Goal: Task Accomplishment & Management: Manage account settings

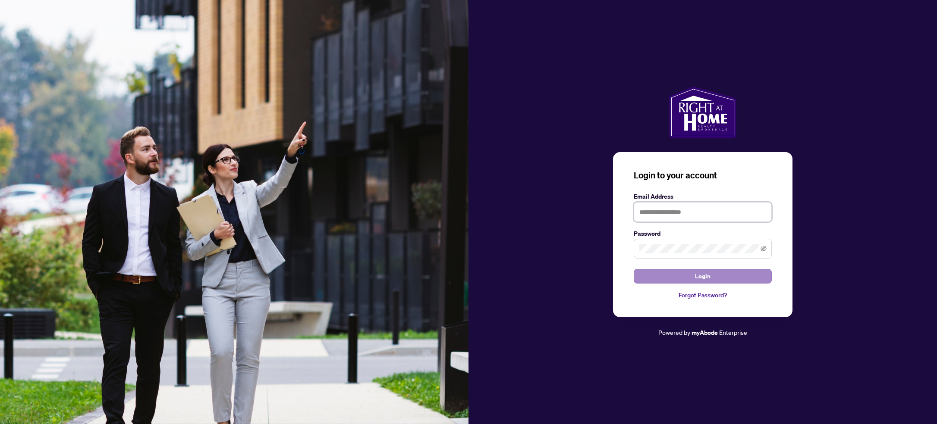
type input "**********"
click at [636, 275] on button "Login" at bounding box center [703, 276] width 138 height 15
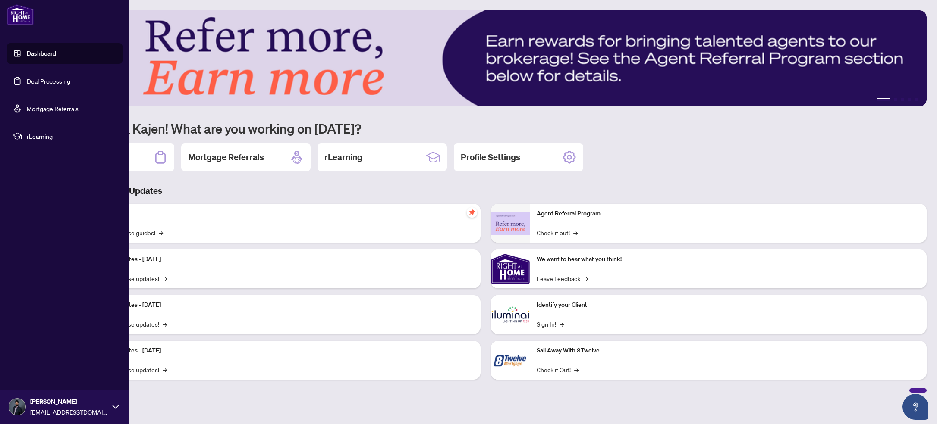
click at [35, 80] on link "Deal Processing" at bounding box center [49, 81] width 44 height 8
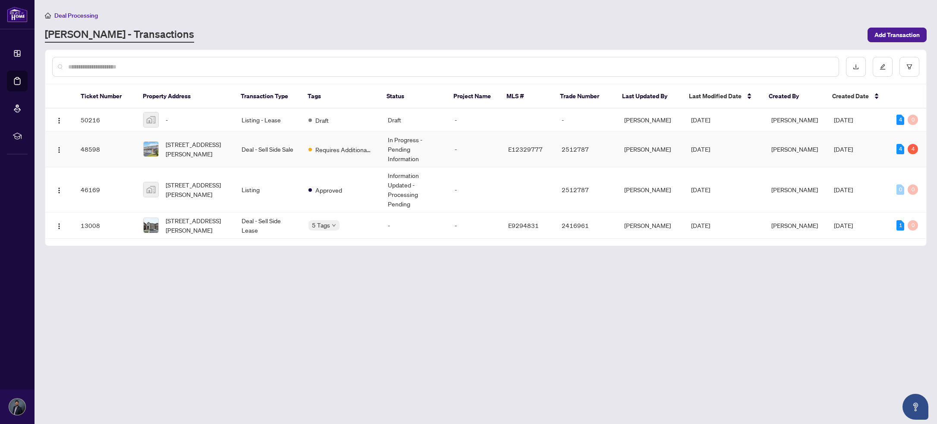
click at [308, 151] on span at bounding box center [309, 149] width 3 height 3
click at [287, 117] on td "Listing - Lease" at bounding box center [268, 120] width 67 height 23
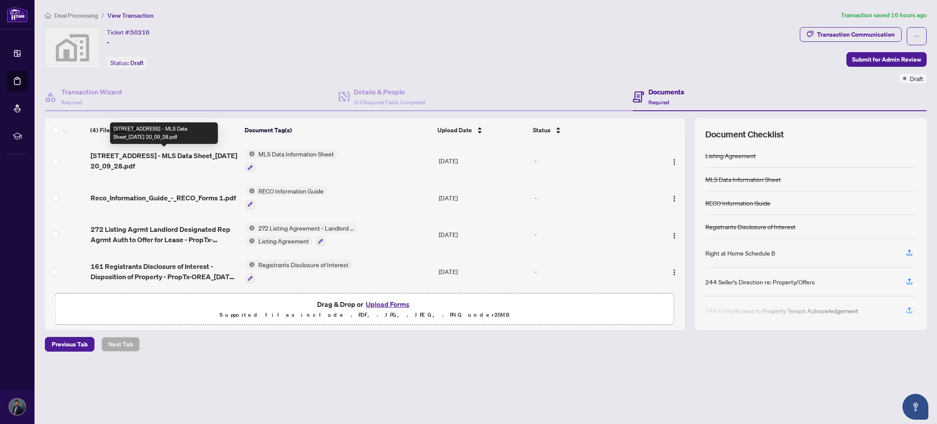
click at [191, 151] on span "[STREET_ADDRESS] - MLS Data Sheet_[DATE] 20_09_28.pdf" at bounding box center [165, 161] width 148 height 21
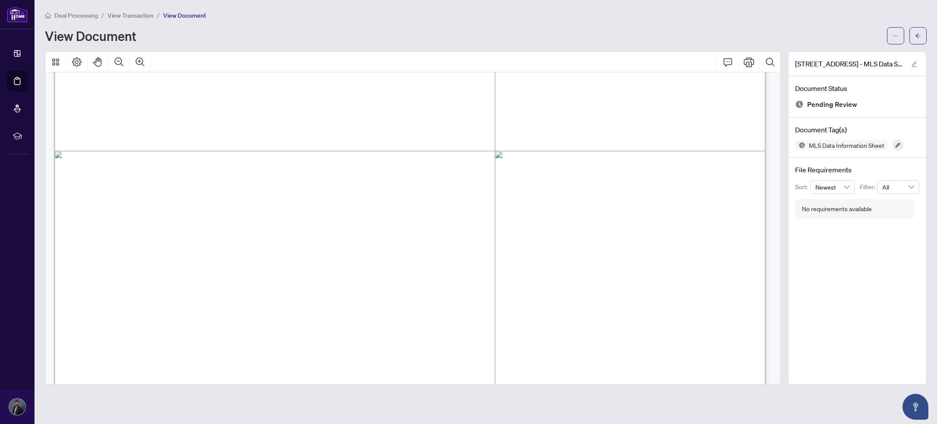
scroll to position [333, 0]
click at [114, 14] on span "View Transaction" at bounding box center [130, 16] width 46 height 8
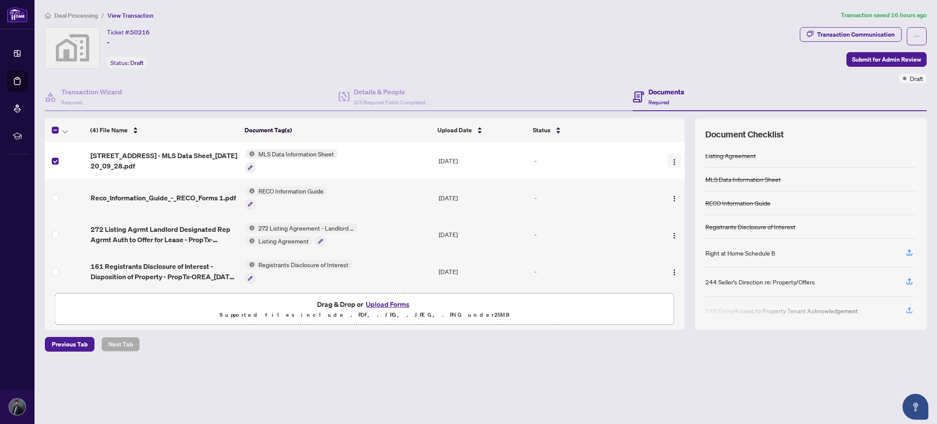
click at [636, 159] on img "button" at bounding box center [674, 162] width 7 height 7
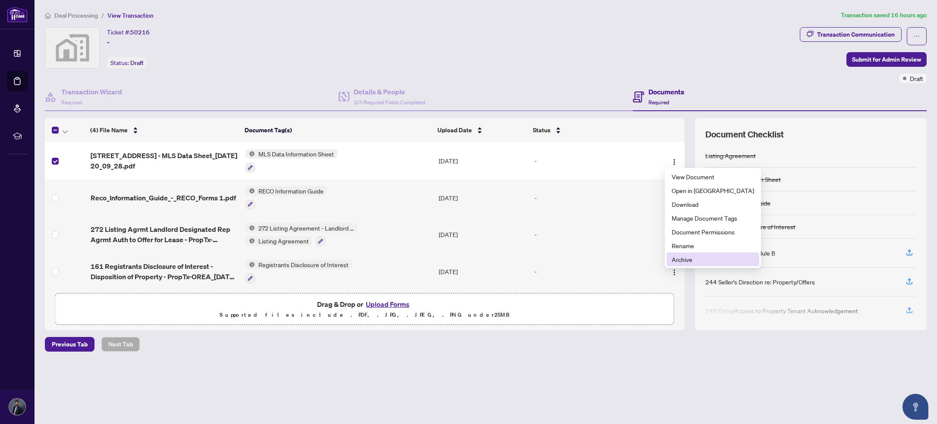
click at [636, 260] on li "Archive" at bounding box center [712, 260] width 93 height 14
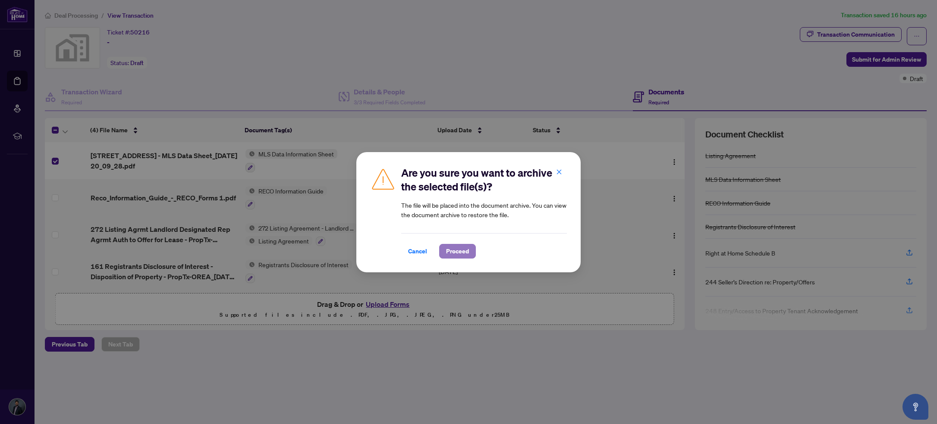
click at [459, 250] on span "Proceed" at bounding box center [457, 252] width 23 height 14
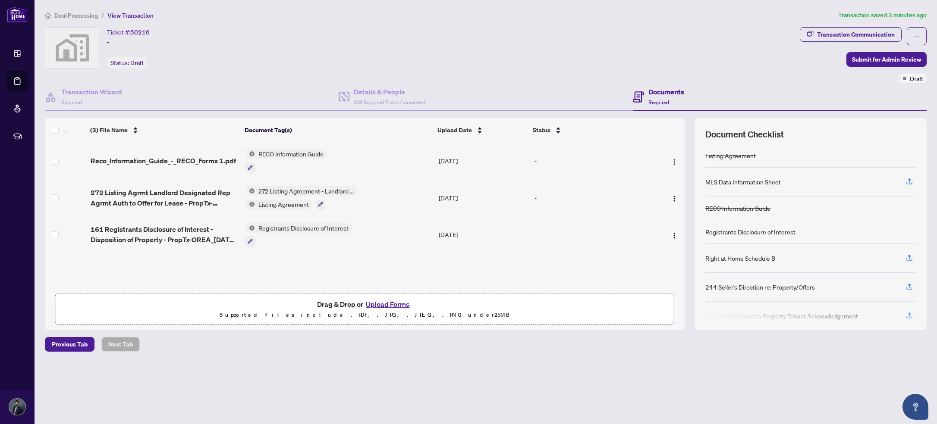
click at [392, 301] on button "Upload Forms" at bounding box center [387, 304] width 49 height 11
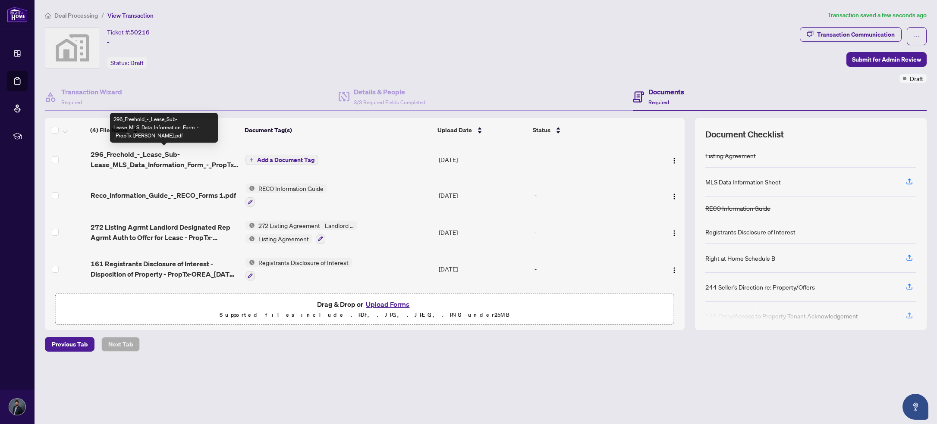
click at [263, 157] on span "Add a Document Tag" at bounding box center [285, 160] width 57 height 6
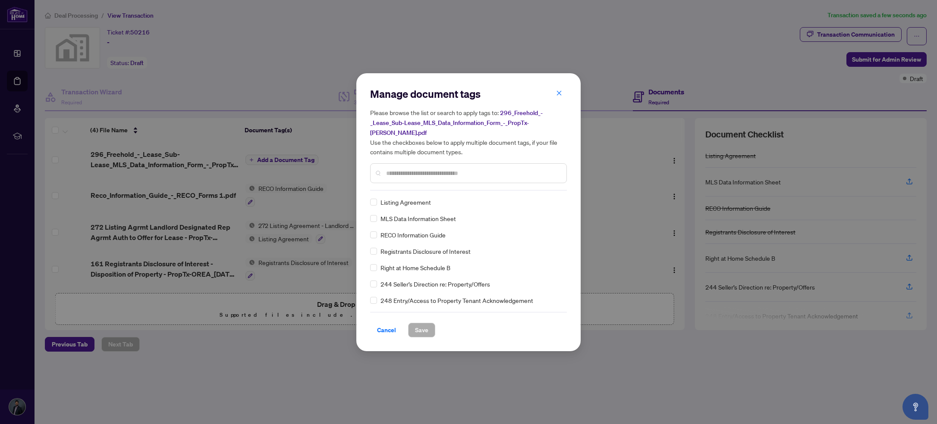
click at [386, 215] on span "MLS Data Information Sheet" at bounding box center [417, 218] width 75 height 9
click at [424, 323] on span "Save" at bounding box center [421, 330] width 13 height 14
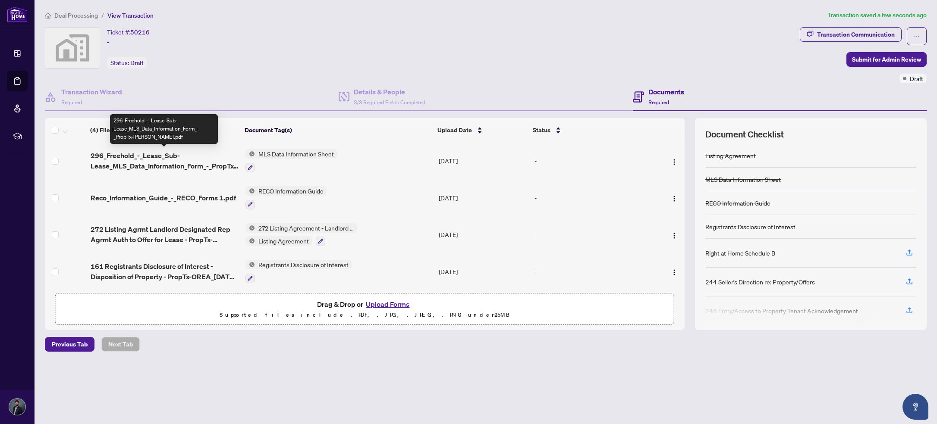
click at [117, 151] on span "296_Freehold_-_Lease_Sub-Lease_MLS_Data_Information_Form_-_PropTx-[PERSON_NAME]…" at bounding box center [165, 161] width 148 height 21
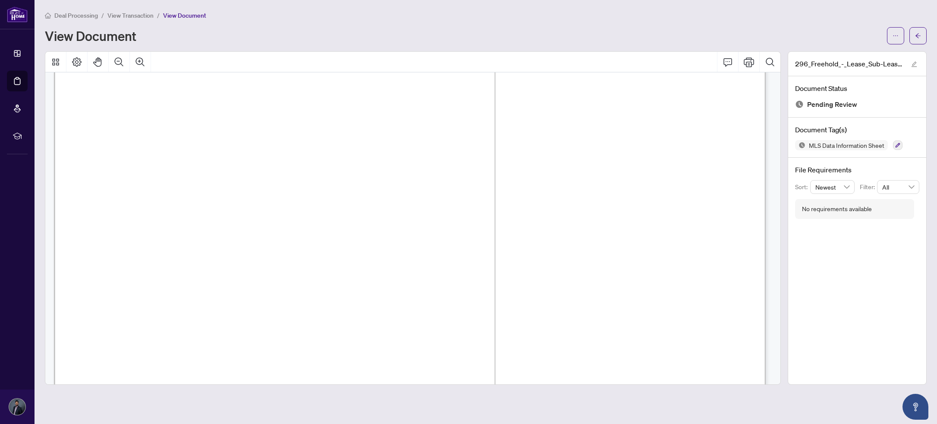
scroll to position [518, 0]
click at [135, 17] on span "View Transaction" at bounding box center [130, 16] width 46 height 8
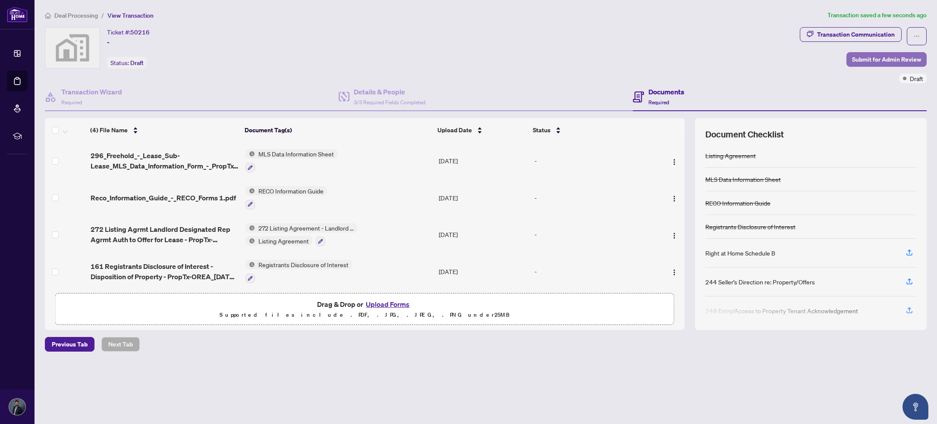
click at [636, 57] on span "Submit for Admin Review" at bounding box center [886, 60] width 69 height 14
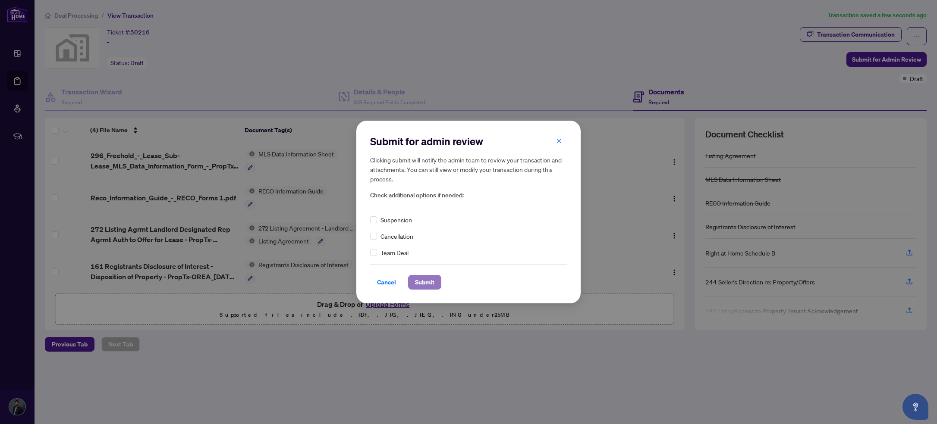
click at [422, 281] on span "Submit" at bounding box center [424, 283] width 19 height 14
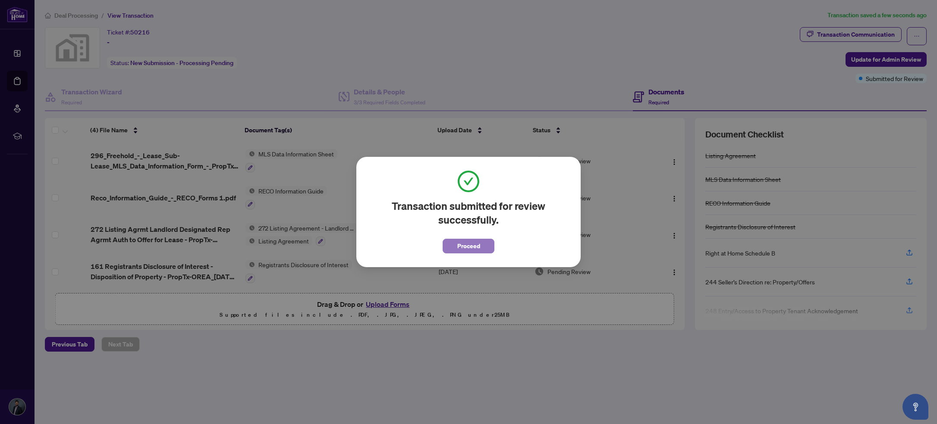
click at [444, 248] on button "Proceed" at bounding box center [469, 246] width 52 height 15
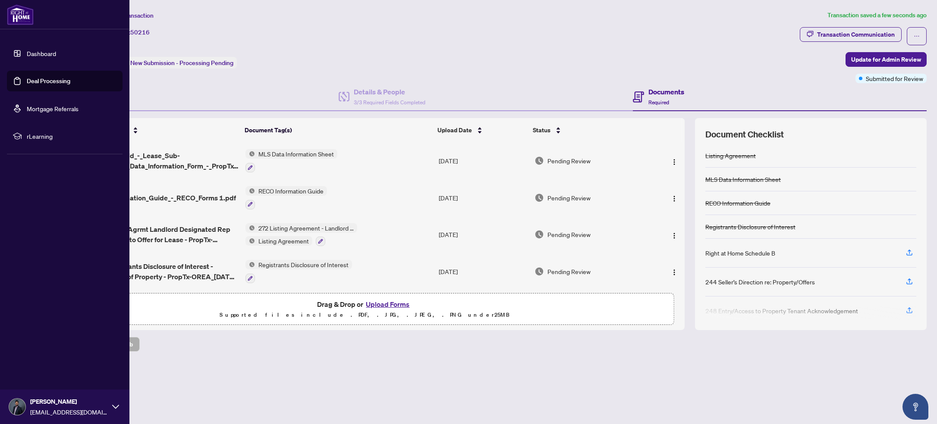
click at [27, 56] on link "Dashboard" at bounding box center [41, 54] width 29 height 8
